Goal: Information Seeking & Learning: Learn about a topic

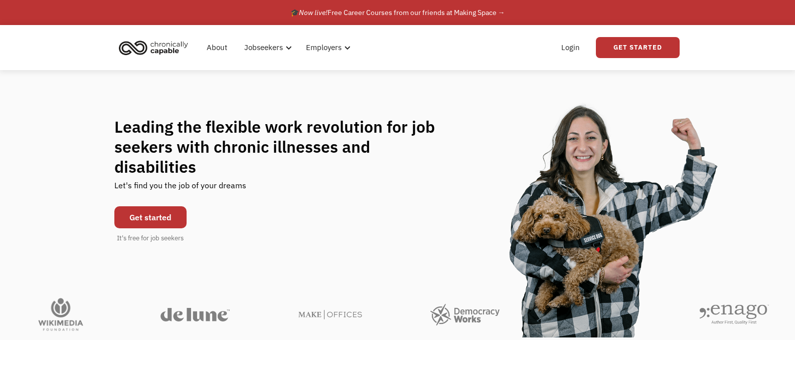
click at [142, 207] on link "Get started" at bounding box center [150, 218] width 72 height 22
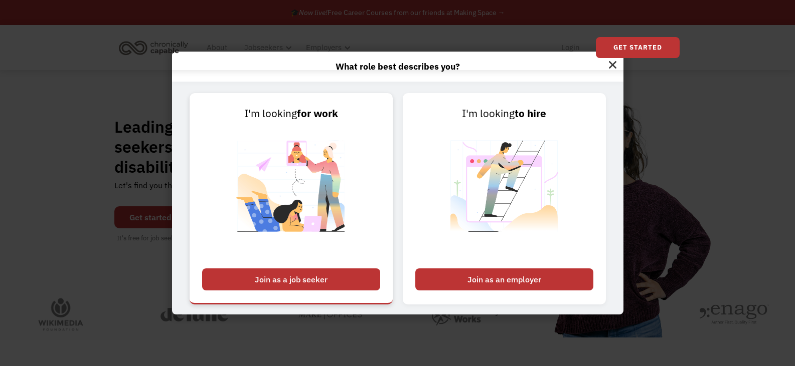
click at [321, 280] on div "Join as a job seeker" at bounding box center [291, 280] width 178 height 22
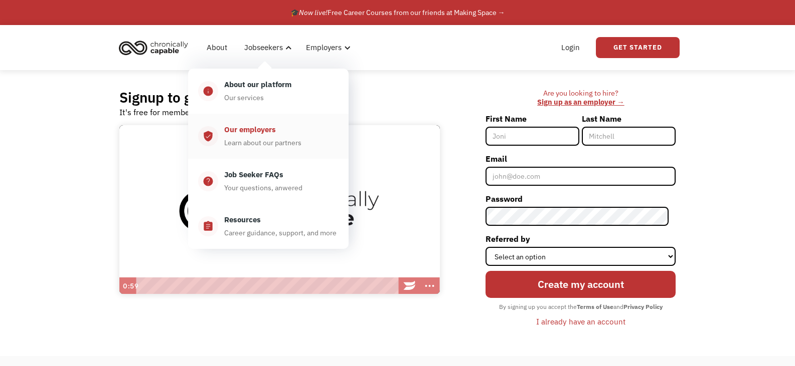
click at [254, 129] on div "Our employers" at bounding box center [250, 130] width 52 height 12
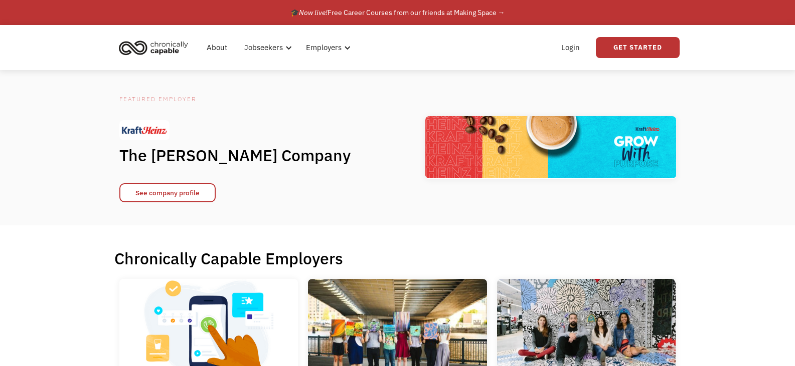
drag, startPoint x: 801, startPoint y: 28, endPoint x: 785, endPoint y: -61, distance: 90.1
click at [785, 0] on html "What role best describes you? I'm looking for work Join as a job seeker I'm loo…" at bounding box center [397, 183] width 795 height 366
click at [161, 50] on img "home" at bounding box center [153, 48] width 75 height 22
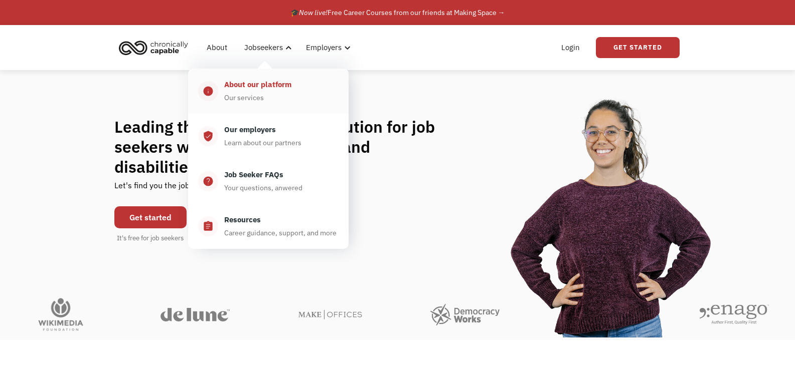
click at [267, 87] on div "About our platform" at bounding box center [257, 85] width 67 height 12
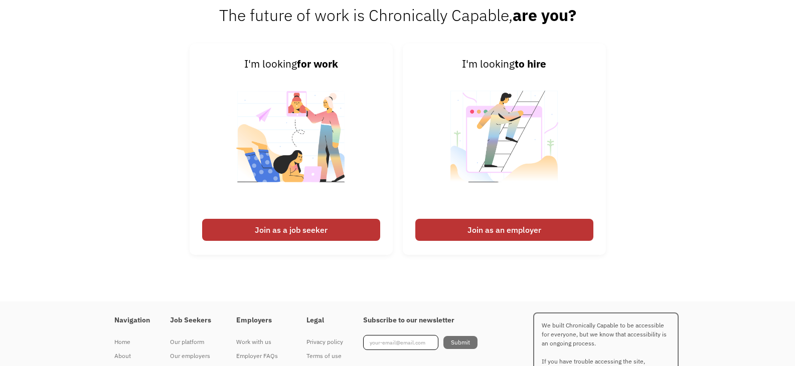
scroll to position [1348, 0]
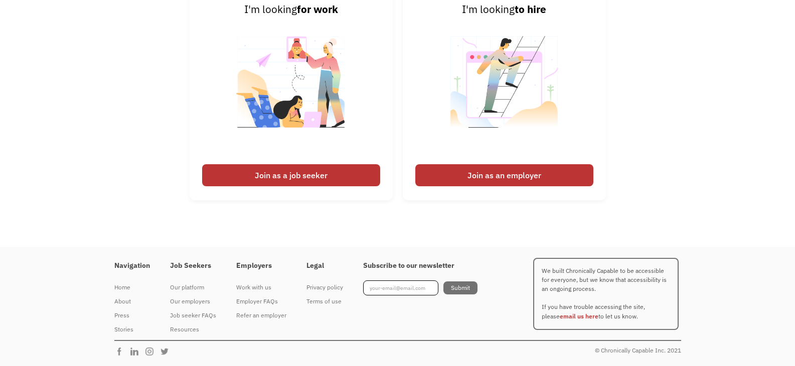
drag, startPoint x: 802, startPoint y: 42, endPoint x: 802, endPoint y: 353, distance: 311.3
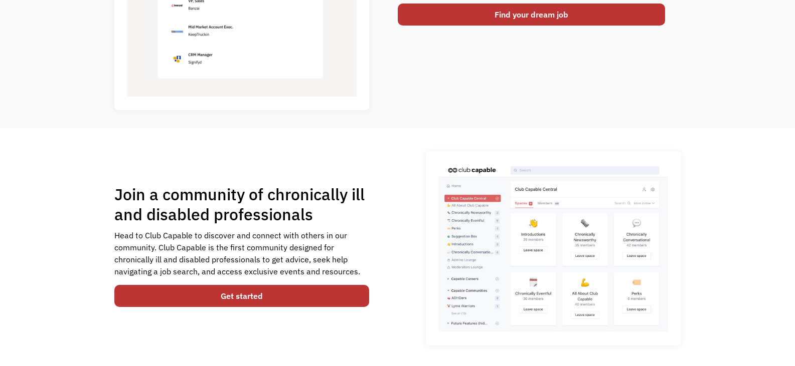
scroll to position [0, 0]
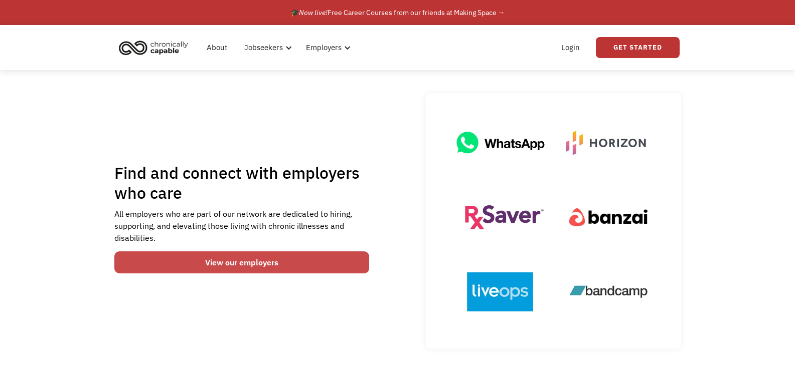
click at [304, 268] on link "View our employers" at bounding box center [241, 263] width 255 height 22
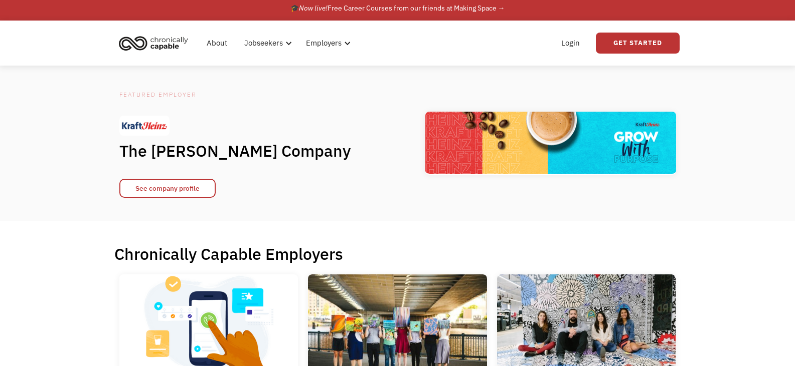
scroll to position [9, 0]
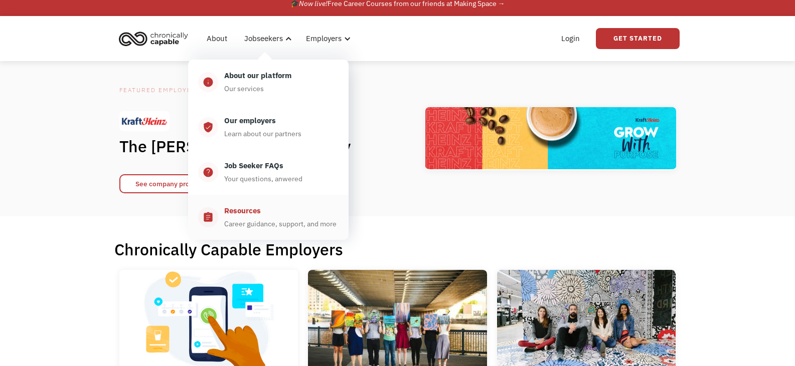
click at [245, 211] on div "Resources" at bounding box center [242, 211] width 37 height 12
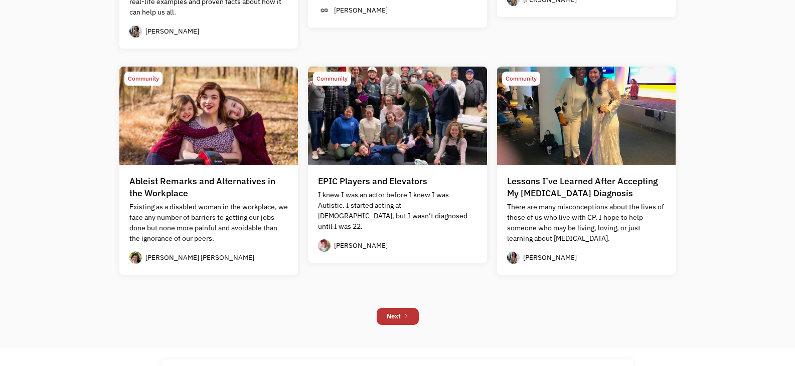
scroll to position [849, 0]
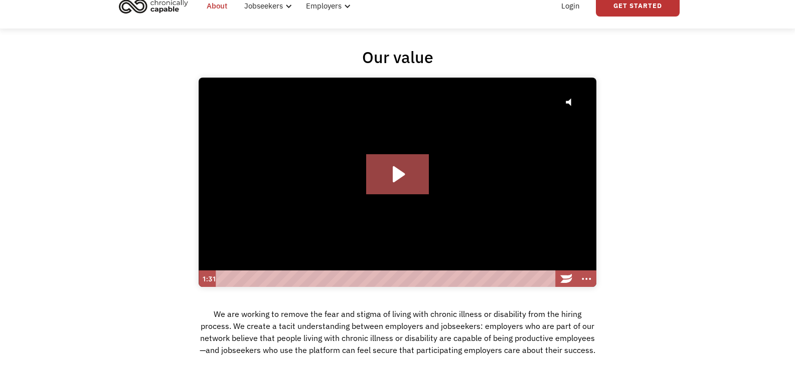
scroll to position [53, 0]
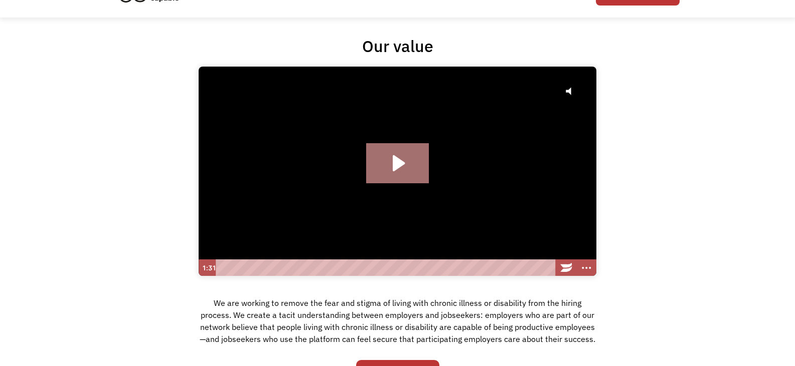
click at [422, 150] on icon "Play Video: Hire with Chronically Capable" at bounding box center [397, 163] width 63 height 40
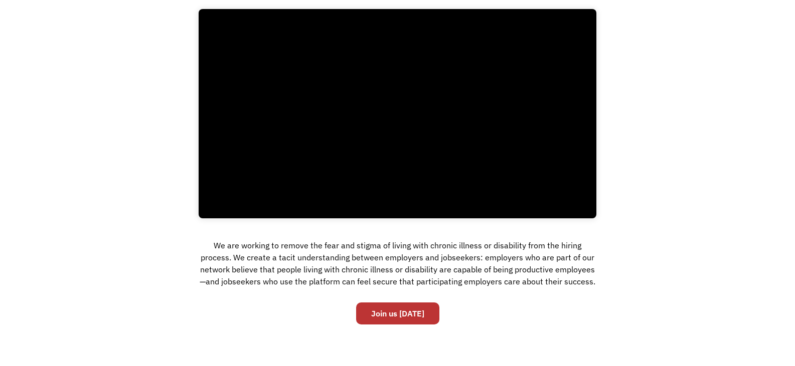
scroll to position [0, 0]
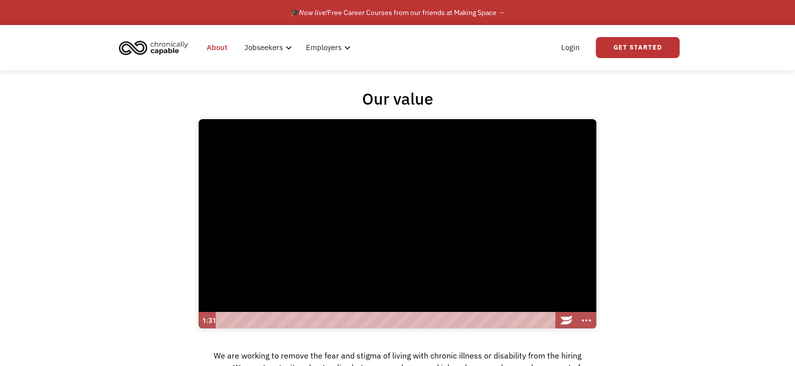
click at [209, 47] on link "About" at bounding box center [217, 48] width 33 height 32
click at [184, 46] on img "home" at bounding box center [153, 48] width 75 height 22
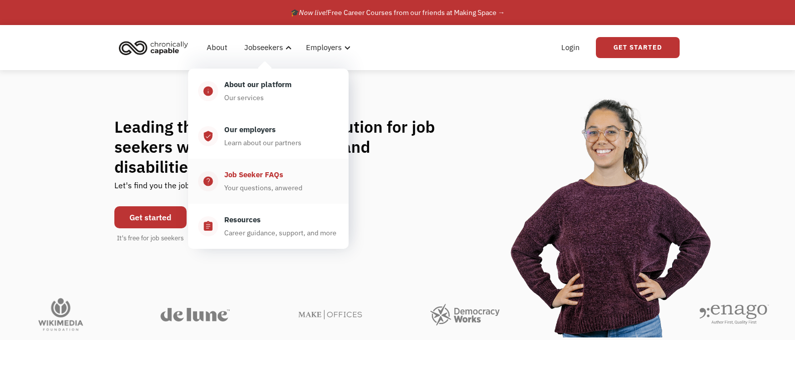
click at [247, 180] on div "Job Seeker FAQs" at bounding box center [253, 175] width 59 height 12
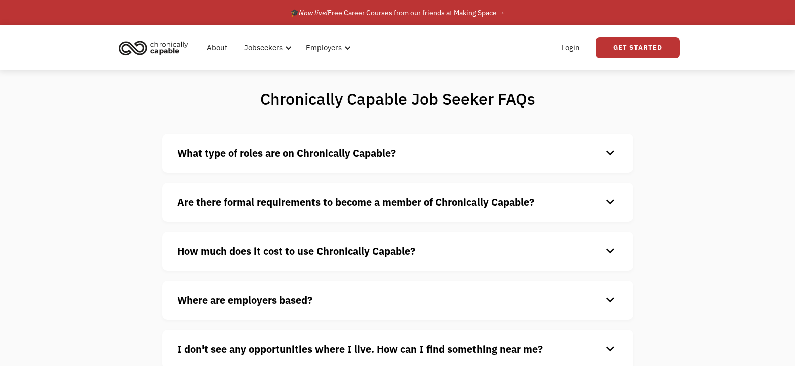
click at [610, 154] on div "keyboard_arrow_down" at bounding box center [610, 153] width 16 height 15
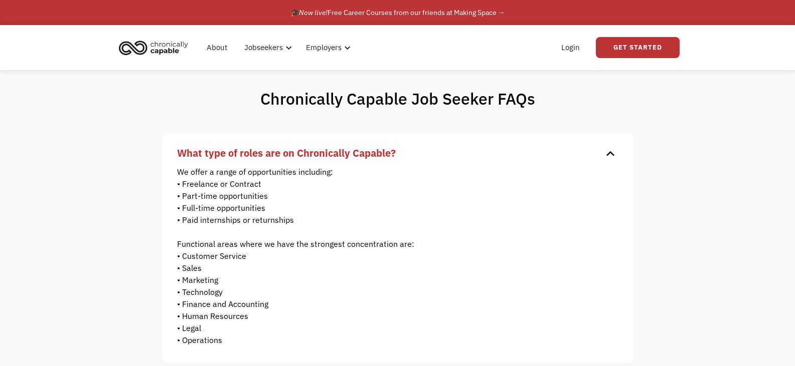
click at [610, 154] on div "keyboard_arrow_down" at bounding box center [610, 153] width 16 height 15
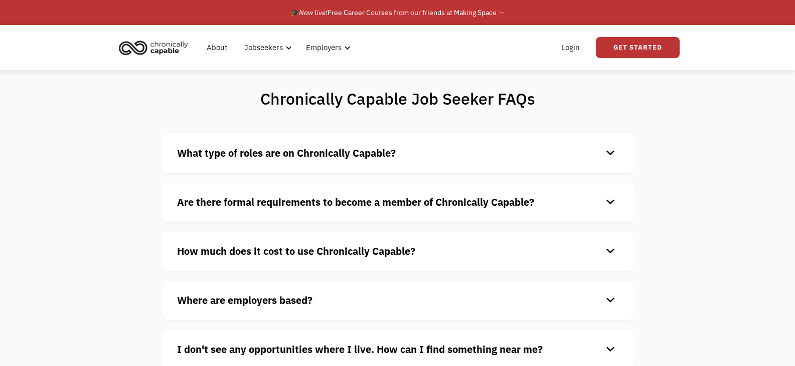
click at [613, 249] on div "keyboard_arrow_down" at bounding box center [610, 251] width 16 height 15
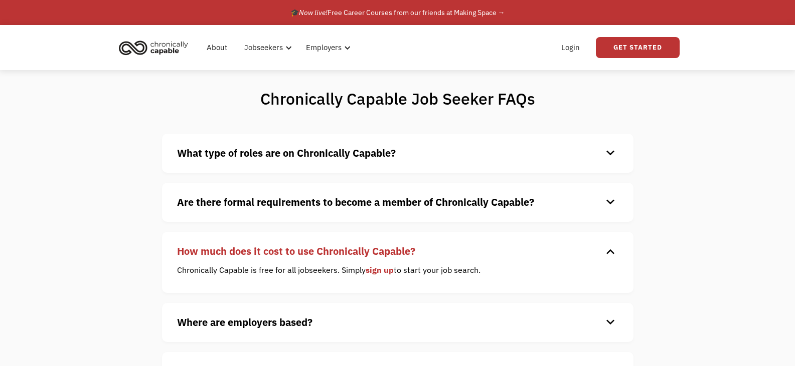
click at [613, 249] on div "keyboard_arrow_down" at bounding box center [610, 251] width 16 height 15
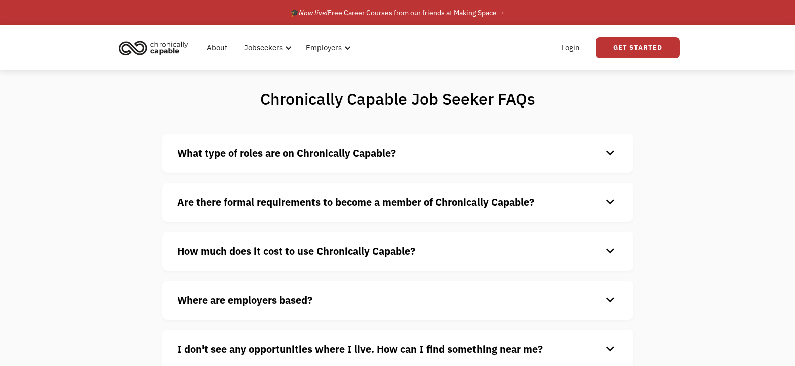
click at [613, 200] on div "keyboard_arrow_down" at bounding box center [610, 202] width 16 height 15
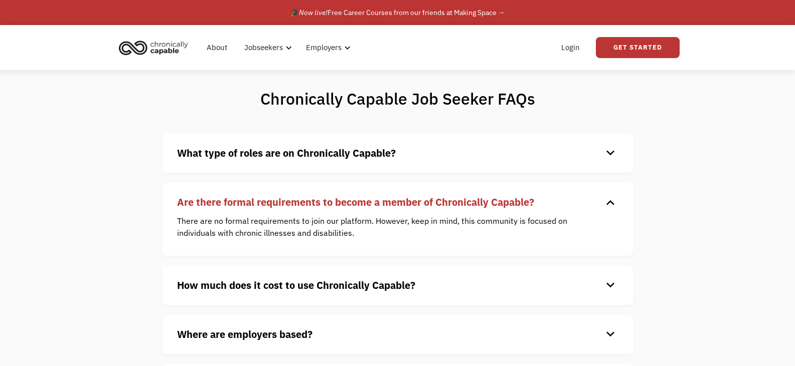
click at [613, 200] on div "keyboard_arrow_down" at bounding box center [610, 202] width 16 height 15
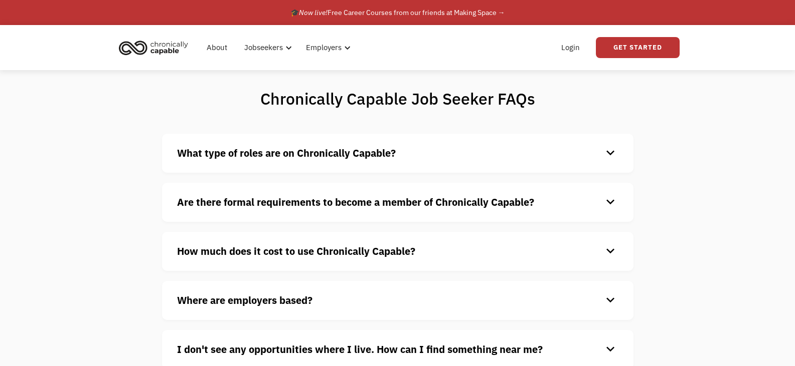
click at [608, 299] on div "keyboard_arrow_down" at bounding box center [610, 300] width 16 height 15
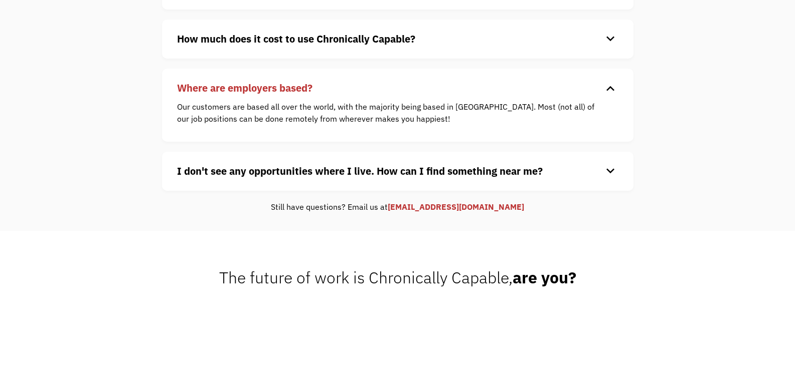
scroll to position [215, 0]
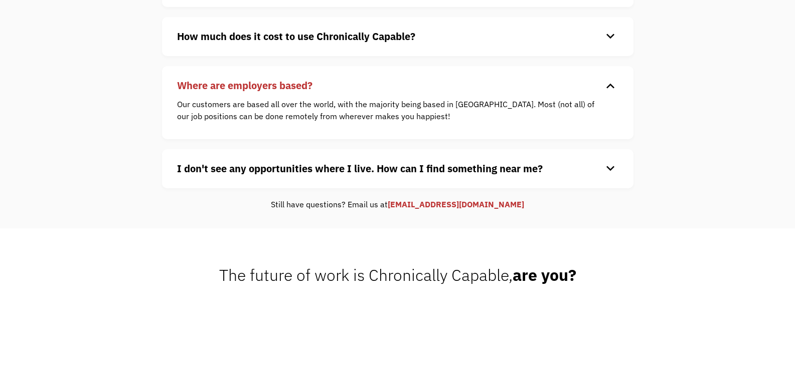
click at [608, 169] on div "keyboard_arrow_down" at bounding box center [610, 168] width 16 height 15
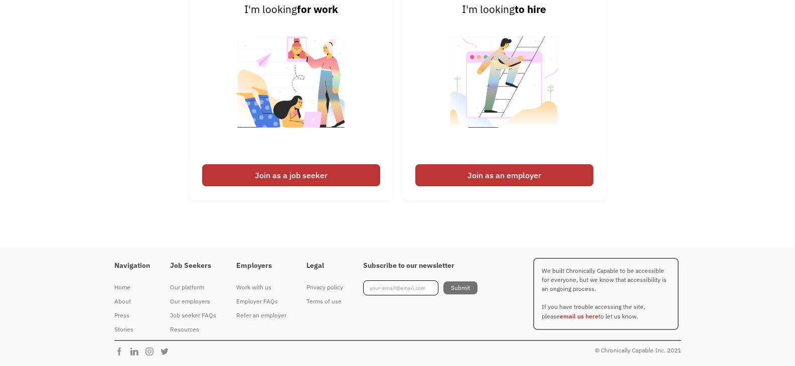
scroll to position [0, 0]
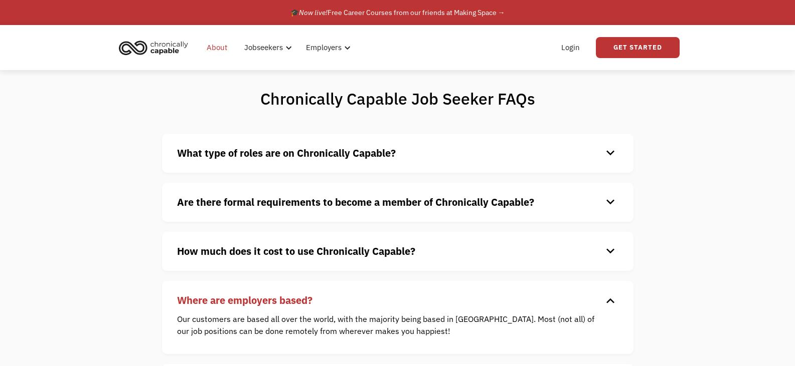
click at [224, 41] on link "About" at bounding box center [217, 48] width 33 height 32
